Goal: Task Accomplishment & Management: Manage account settings

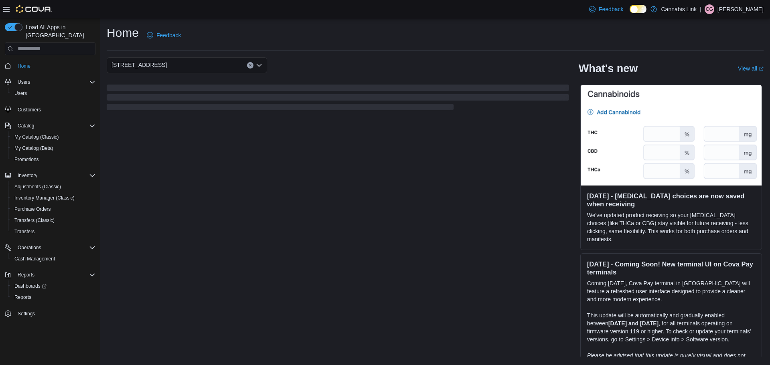
click at [749, 7] on p "[PERSON_NAME]" at bounding box center [741, 9] width 46 height 10
click at [713, 83] on button "Sign Out" at bounding box center [724, 78] width 74 height 13
